Goal: Task Accomplishment & Management: Complete application form

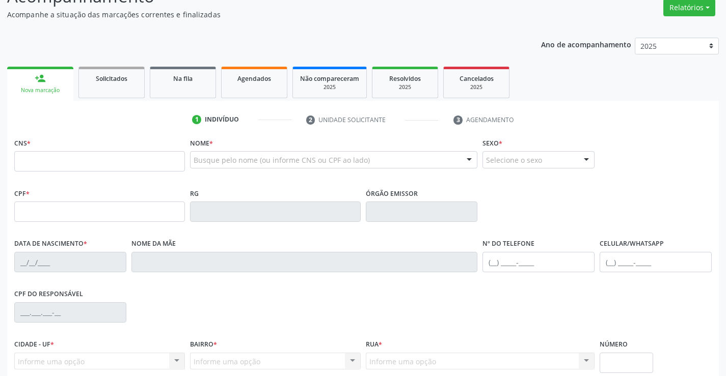
scroll to position [102, 0]
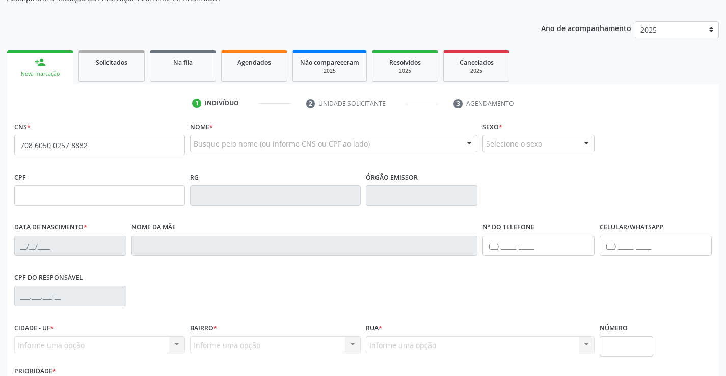
type input "708 6050 0257 8882"
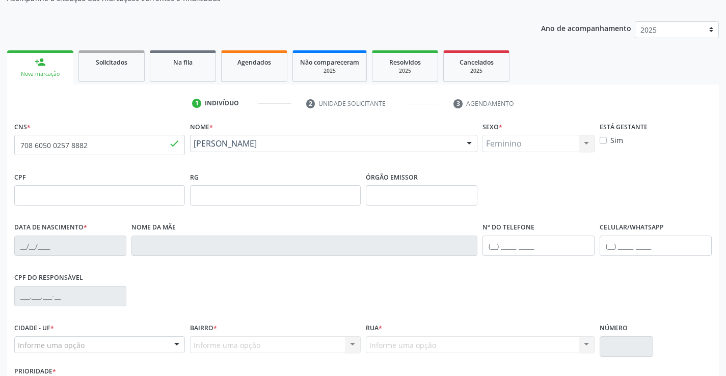
type input "1595315276"
type input "[DATE]"
type input "[PHONE_NUMBER]"
type input "S/N"
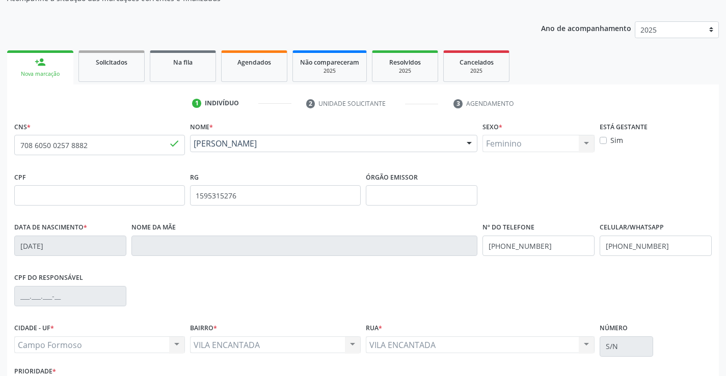
scroll to position [153, 0]
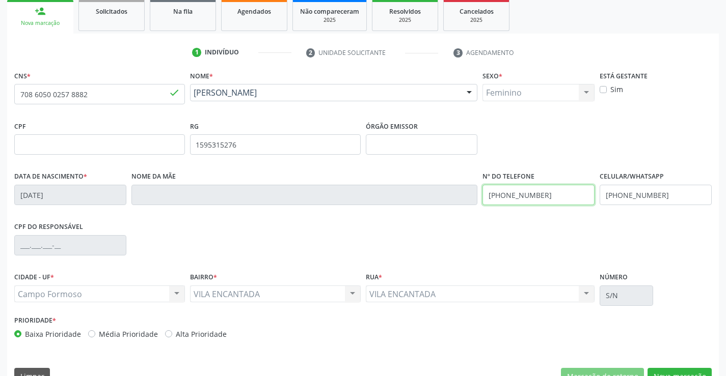
click at [551, 195] on input "[PHONE_NUMBER]" at bounding box center [538, 195] width 112 height 20
type input "[PHONE_NUMBER]"
click at [659, 194] on input "[PHONE_NUMBER]" at bounding box center [656, 195] width 112 height 20
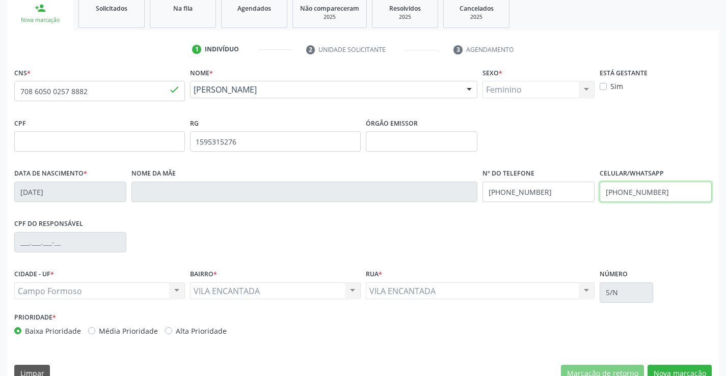
scroll to position [176, 0]
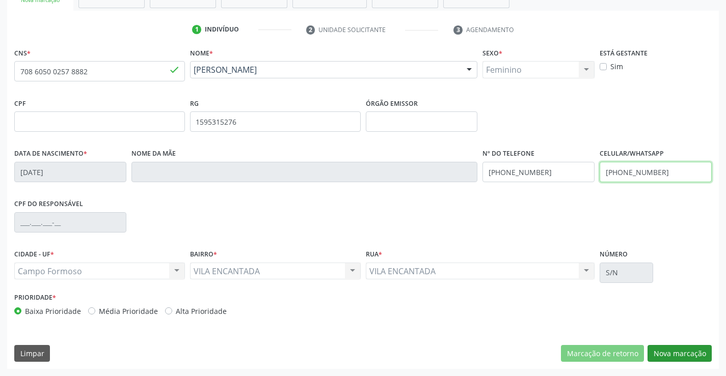
type input "[PHONE_NUMBER]"
click at [670, 348] on button "Nova marcação" at bounding box center [679, 353] width 64 height 17
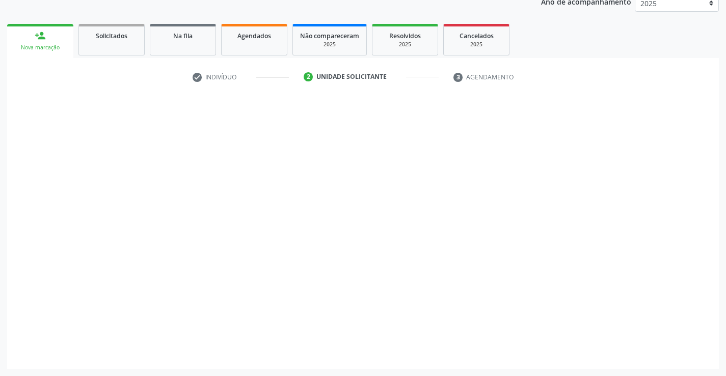
scroll to position [128, 0]
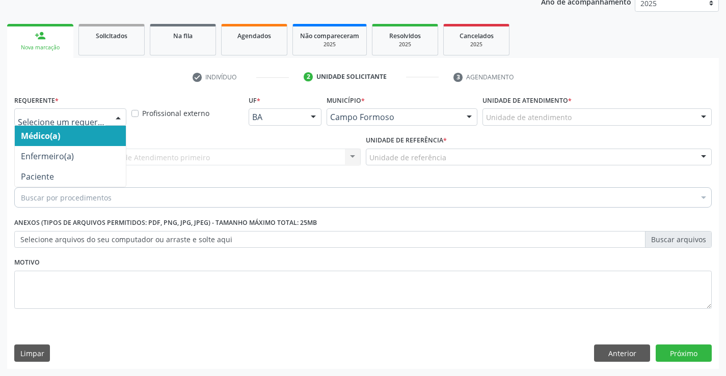
click at [106, 113] on div at bounding box center [70, 117] width 112 height 17
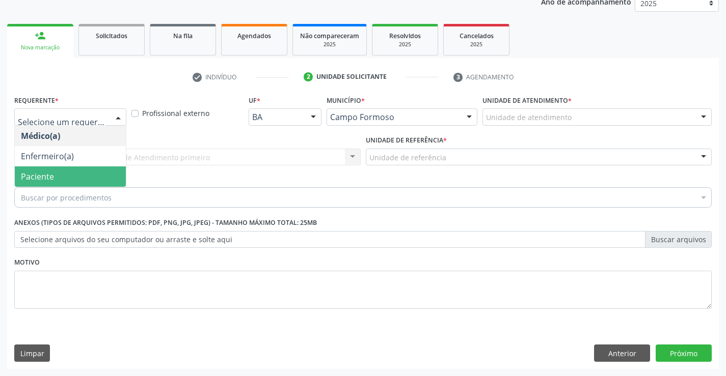
click at [88, 174] on span "Paciente" at bounding box center [70, 177] width 111 height 20
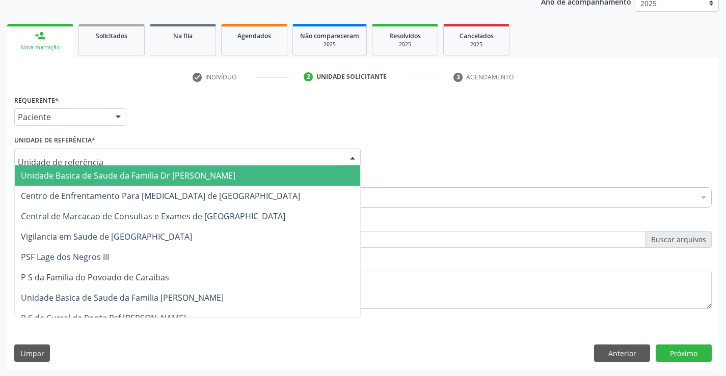
click at [94, 158] on div at bounding box center [187, 157] width 346 height 17
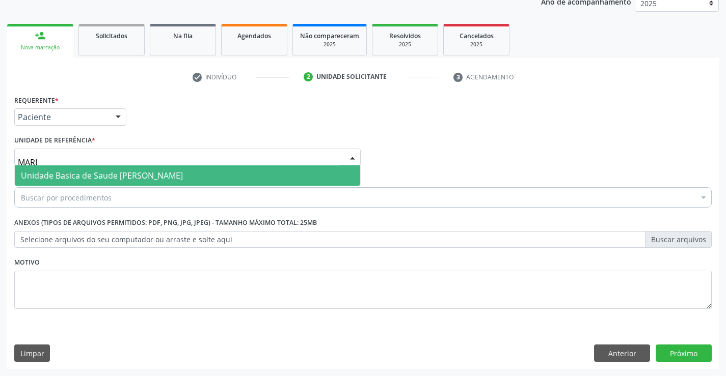
type input "[PERSON_NAME]"
click at [150, 178] on span "Unidade Basica de Saude [PERSON_NAME]" at bounding box center [102, 175] width 162 height 11
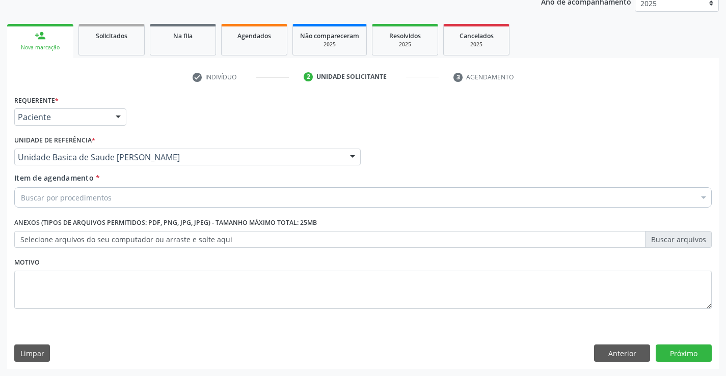
click at [130, 196] on div "Buscar por procedimentos" at bounding box center [362, 197] width 697 height 20
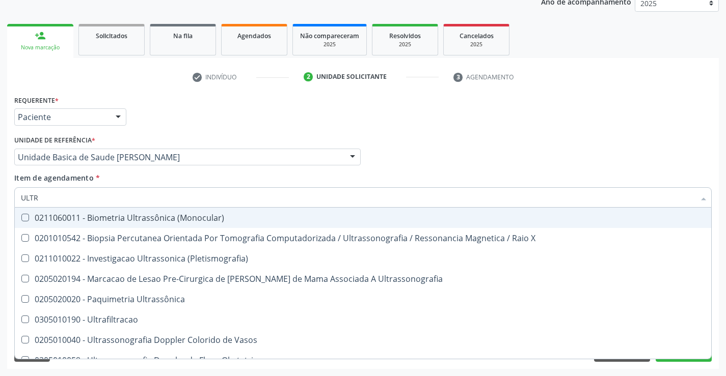
type input "ULTRA"
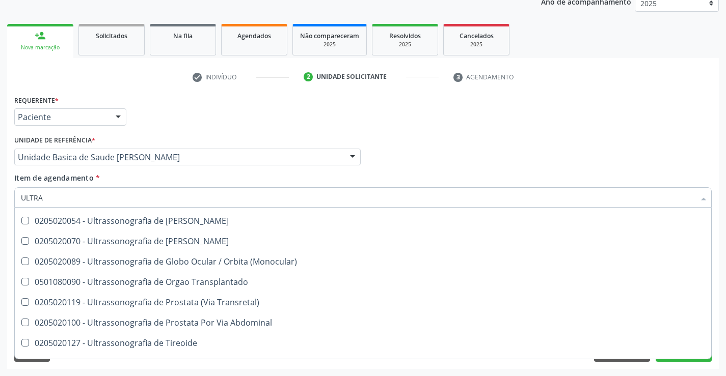
scroll to position [338, 0]
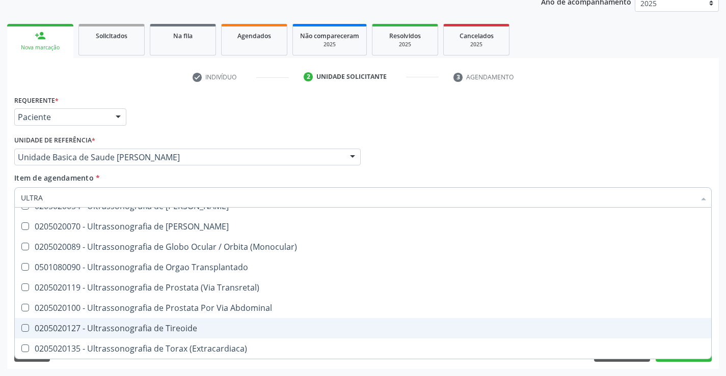
click at [173, 327] on div "0205020127 - Ultrassonografia de Tireoide" at bounding box center [363, 328] width 684 height 8
checkbox Tireoide "true"
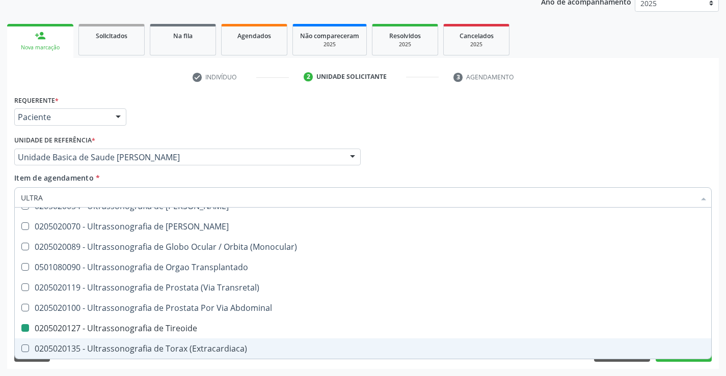
click at [164, 367] on div "Requerente * Paciente Médico(a) Enfermeiro(a) Paciente Nenhum resultado encontr…" at bounding box center [363, 231] width 712 height 277
checkbox X "true"
checkbox Tireoide "false"
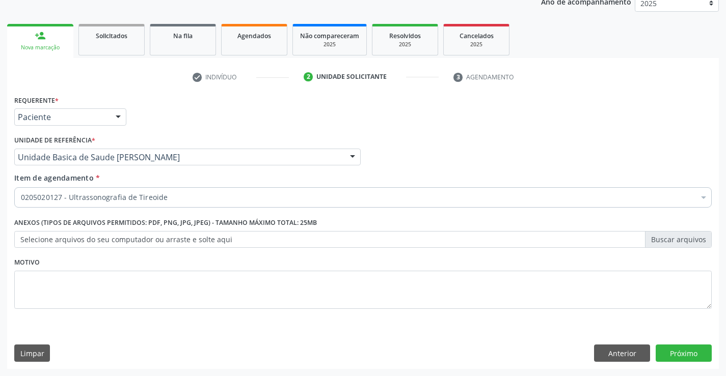
scroll to position [0, 0]
click at [679, 350] on button "Próximo" at bounding box center [684, 353] width 56 height 17
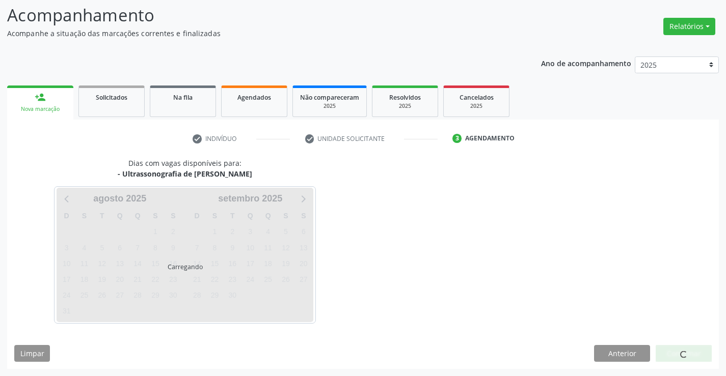
scroll to position [67, 0]
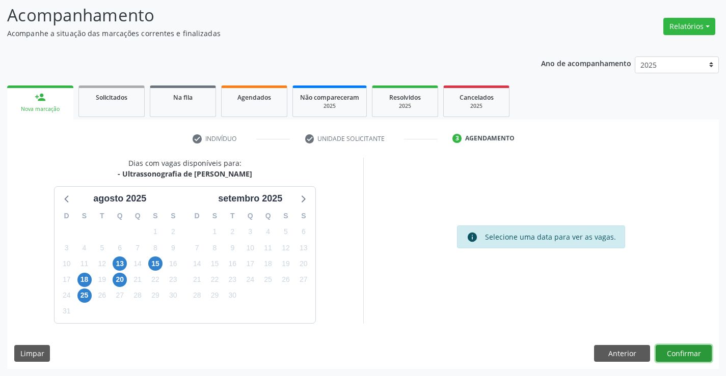
click at [668, 349] on button "Confirmar" at bounding box center [684, 353] width 56 height 17
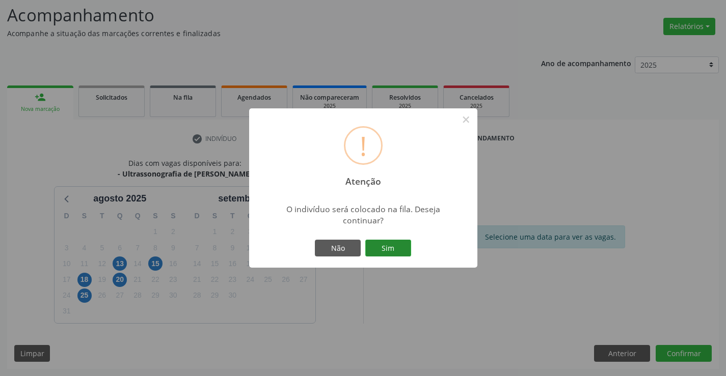
click at [394, 249] on button "Sim" at bounding box center [388, 248] width 46 height 17
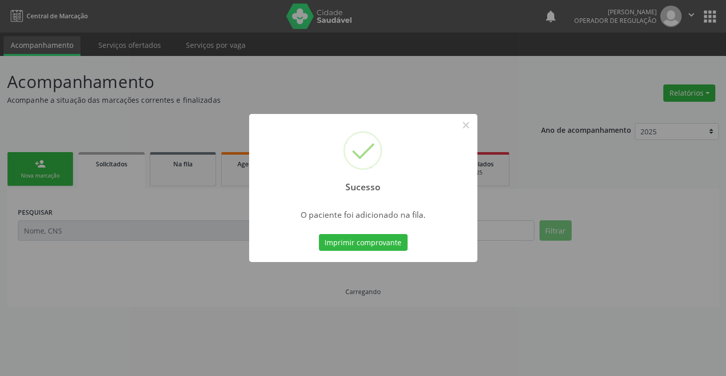
scroll to position [0, 0]
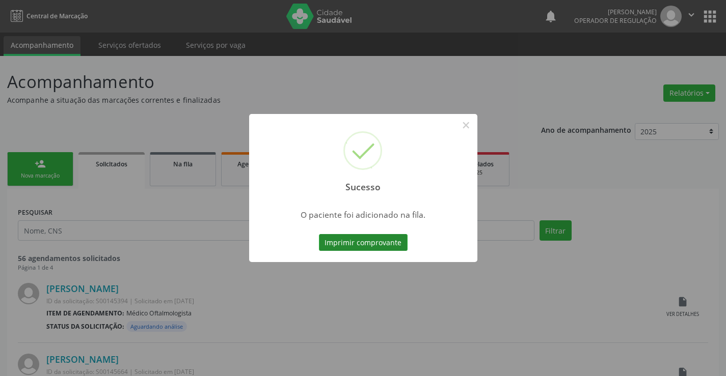
click at [394, 244] on button "Imprimir comprovante" at bounding box center [363, 242] width 89 height 17
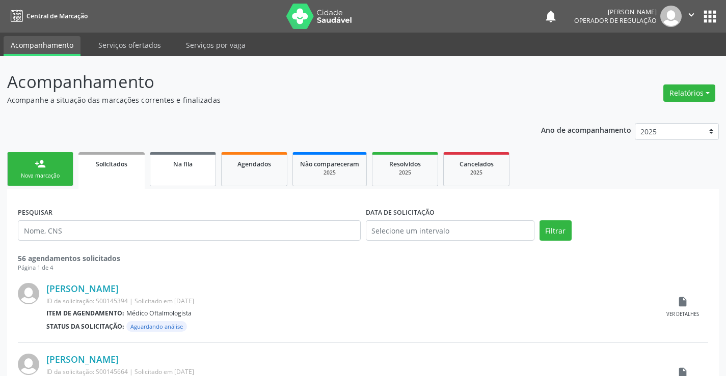
click at [173, 171] on link "Na fila" at bounding box center [183, 169] width 66 height 34
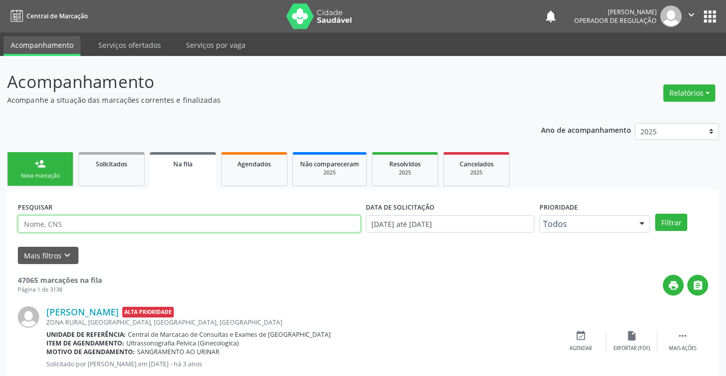
click at [96, 224] on input "text" at bounding box center [189, 223] width 343 height 17
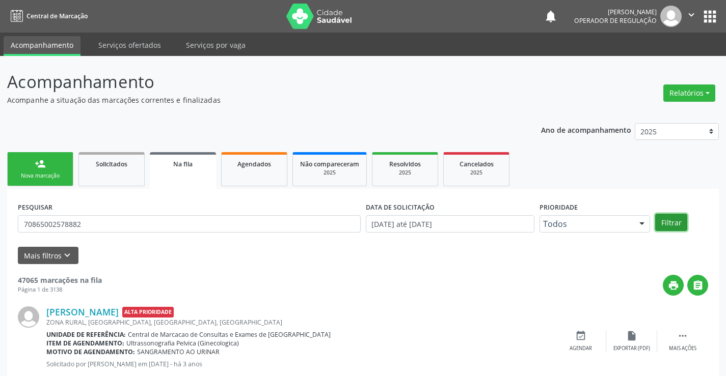
click at [667, 216] on button "Filtrar" at bounding box center [671, 222] width 32 height 17
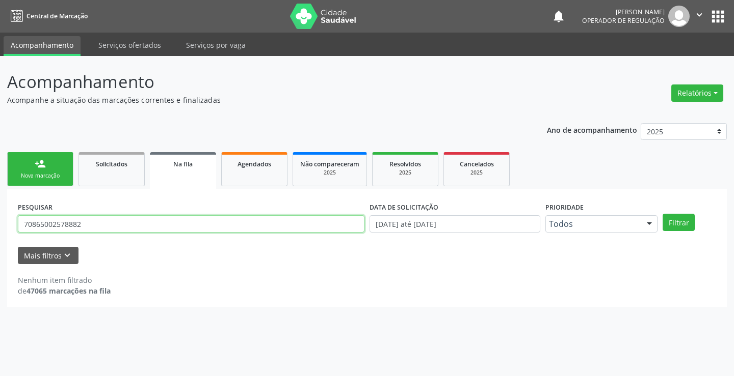
click at [99, 225] on input "70865002578882" at bounding box center [191, 223] width 346 height 17
type input "7"
click at [99, 225] on input "text" at bounding box center [191, 223] width 346 height 17
type input "708605002578882"
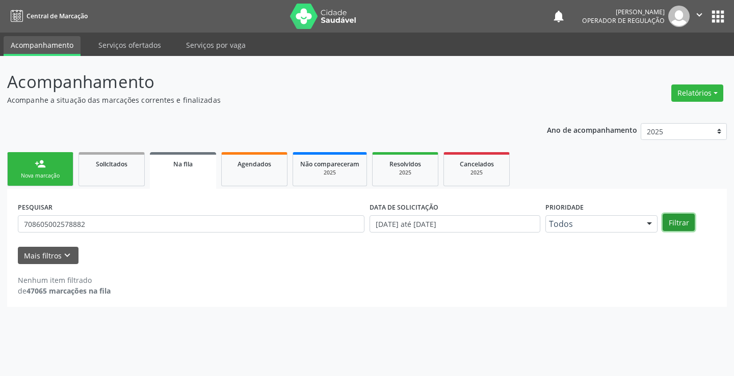
drag, startPoint x: 678, startPoint y: 221, endPoint x: 684, endPoint y: 216, distance: 8.1
click at [680, 219] on button "Filtrar" at bounding box center [678, 222] width 32 height 17
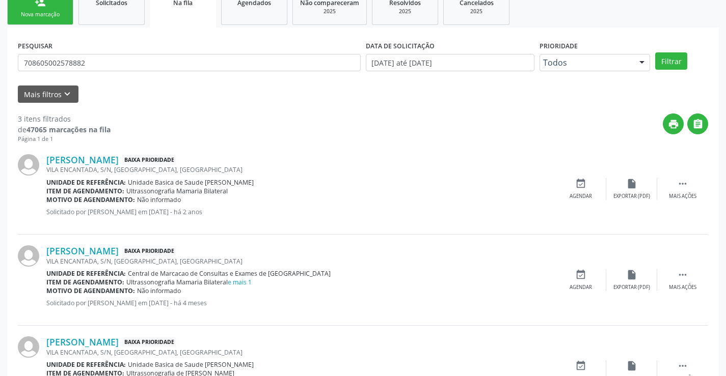
scroll to position [204, 0]
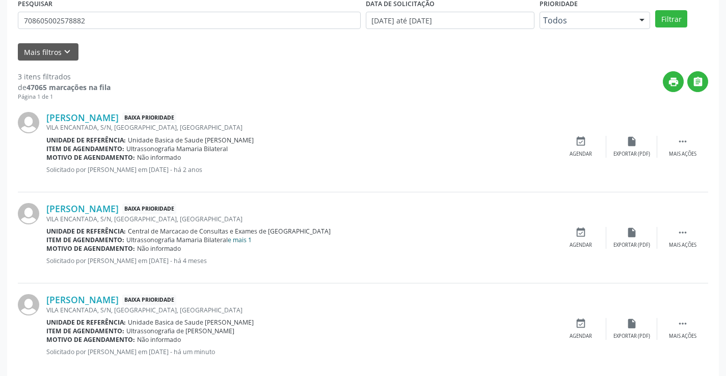
click at [246, 240] on link "e mais 1" at bounding box center [240, 240] width 24 height 9
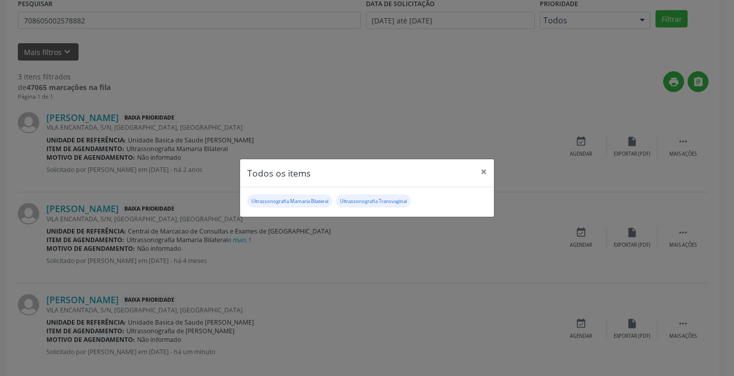
click at [448, 204] on div "Ultrassonografia Mamaria Bilateral Ultrassonografia Transvaginal" at bounding box center [366, 202] width 239 height 15
click at [416, 262] on div "Todos os items × Ultrassonografia Mamaria Bilateral Ultrassonografia Transvagin…" at bounding box center [367, 188] width 734 height 376
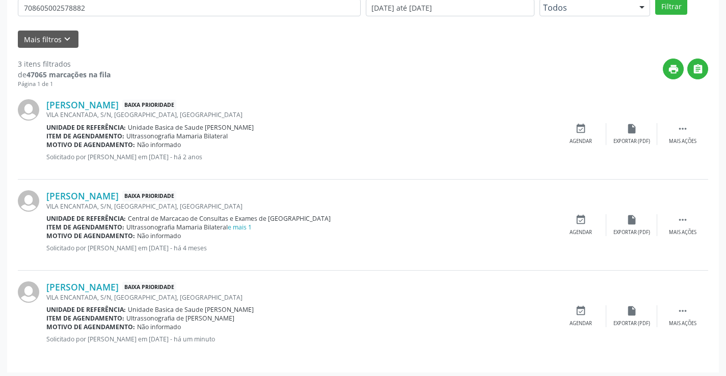
scroll to position [220, 0]
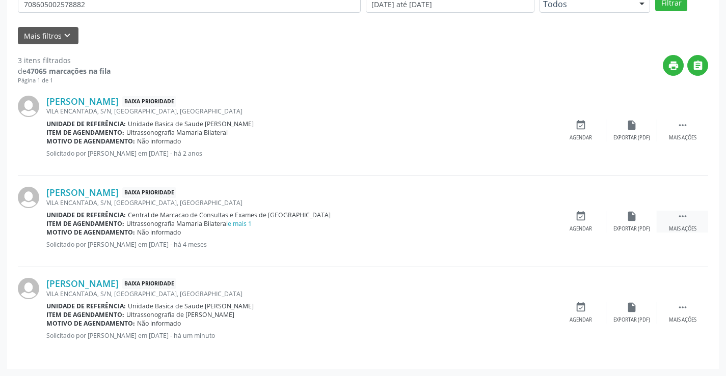
click at [683, 219] on icon "" at bounding box center [682, 216] width 11 height 11
click at [530, 218] on icon "print" at bounding box center [529, 216] width 11 height 11
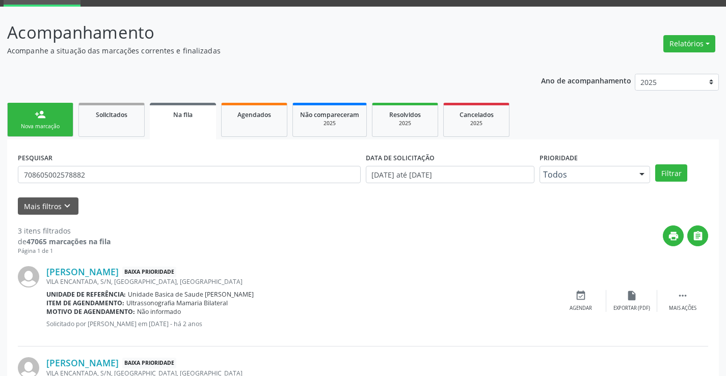
scroll to position [67, 0]
